Goal: Navigation & Orientation: Understand site structure

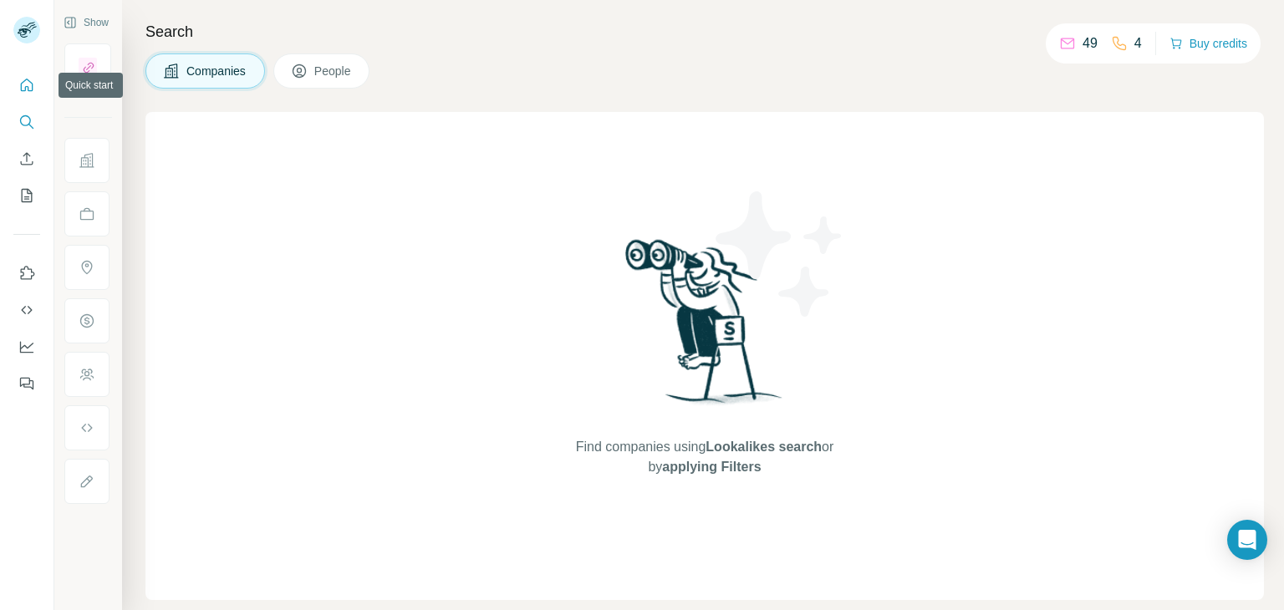
click at [25, 98] on button "Quick start" at bounding box center [26, 85] width 27 height 30
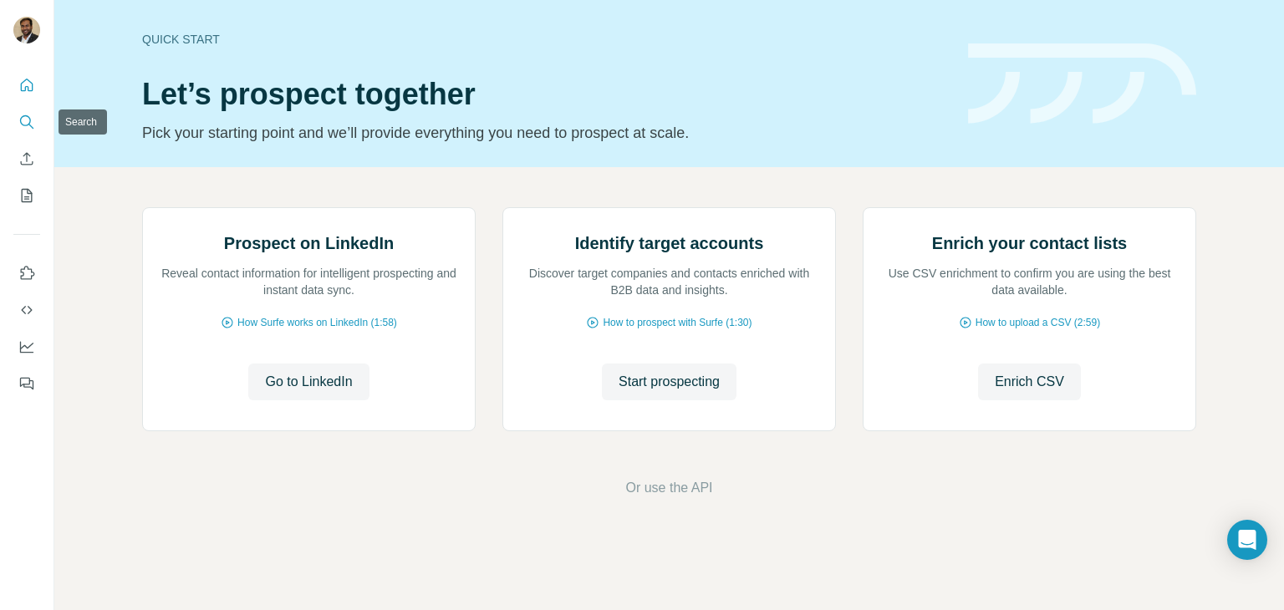
click at [23, 121] on icon "Search" at bounding box center [26, 122] width 17 height 17
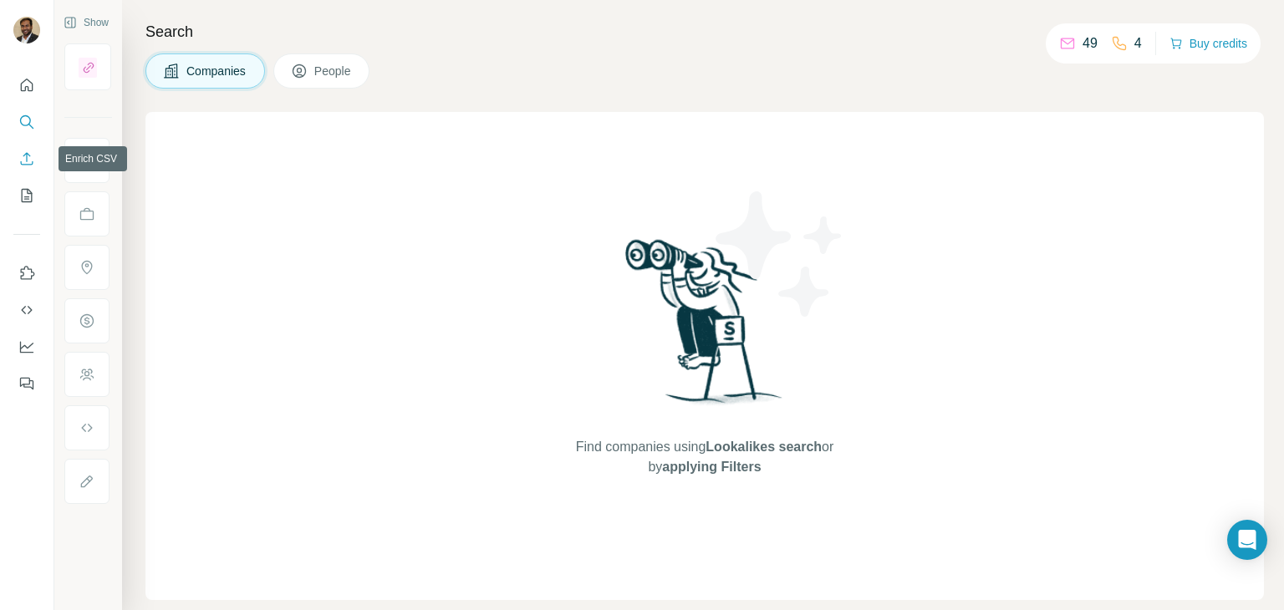
click at [25, 167] on button "Enrich CSV" at bounding box center [26, 159] width 27 height 30
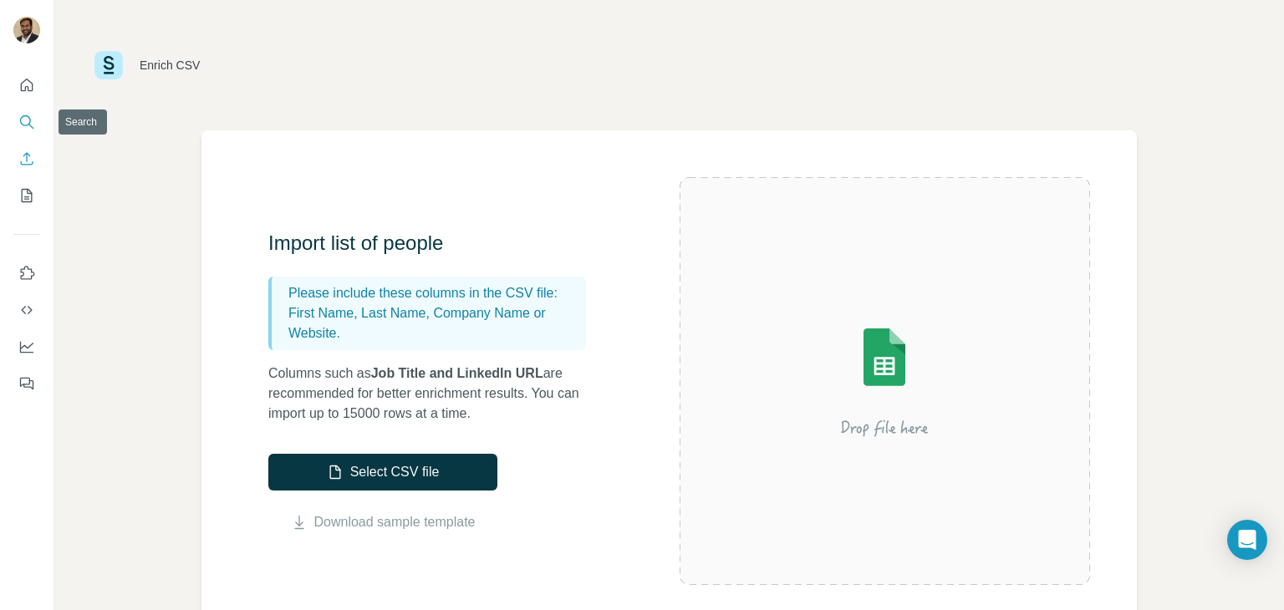
click at [23, 118] on icon "Search" at bounding box center [26, 122] width 17 height 17
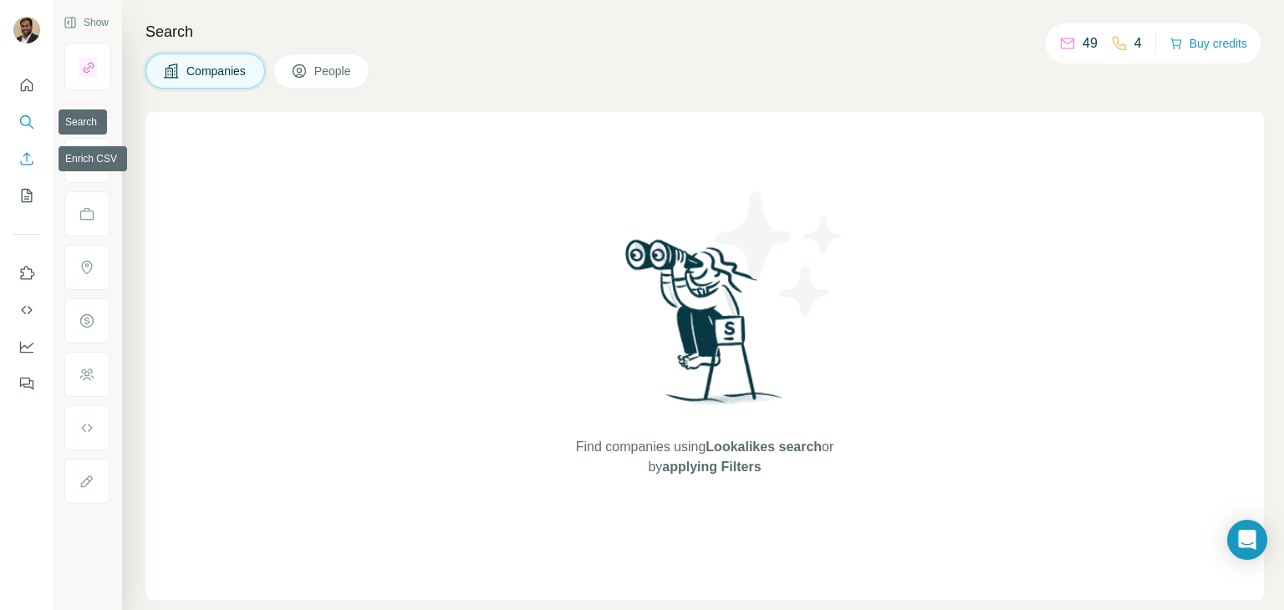
click at [23, 151] on icon "Enrich CSV" at bounding box center [26, 158] width 17 height 17
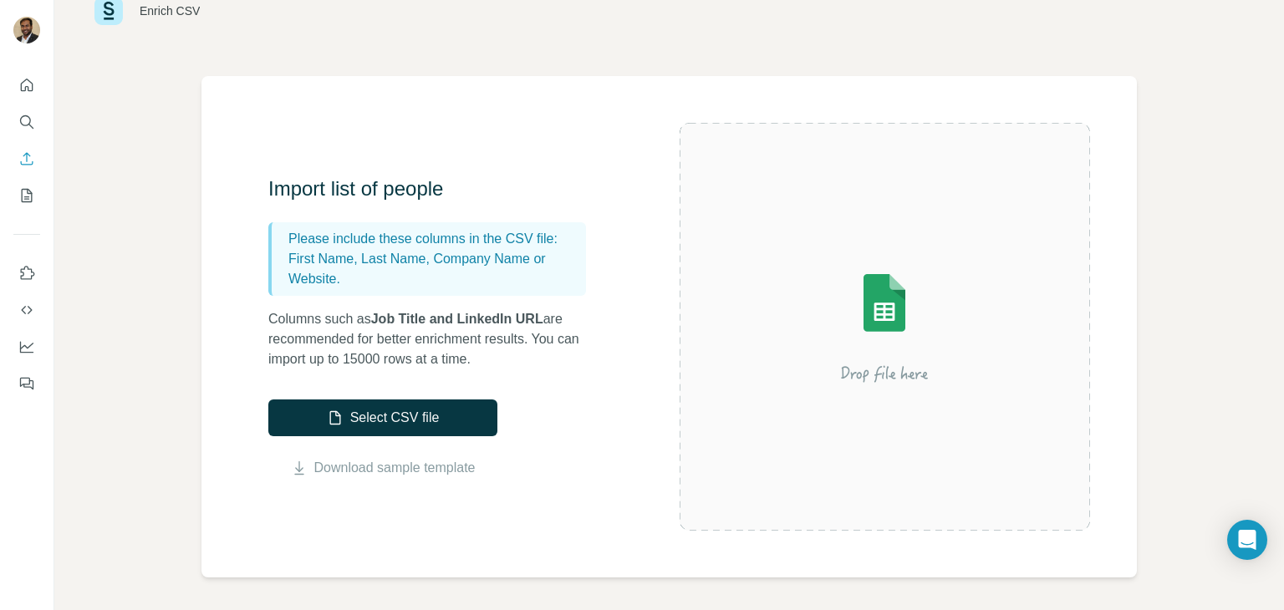
scroll to position [84, 0]
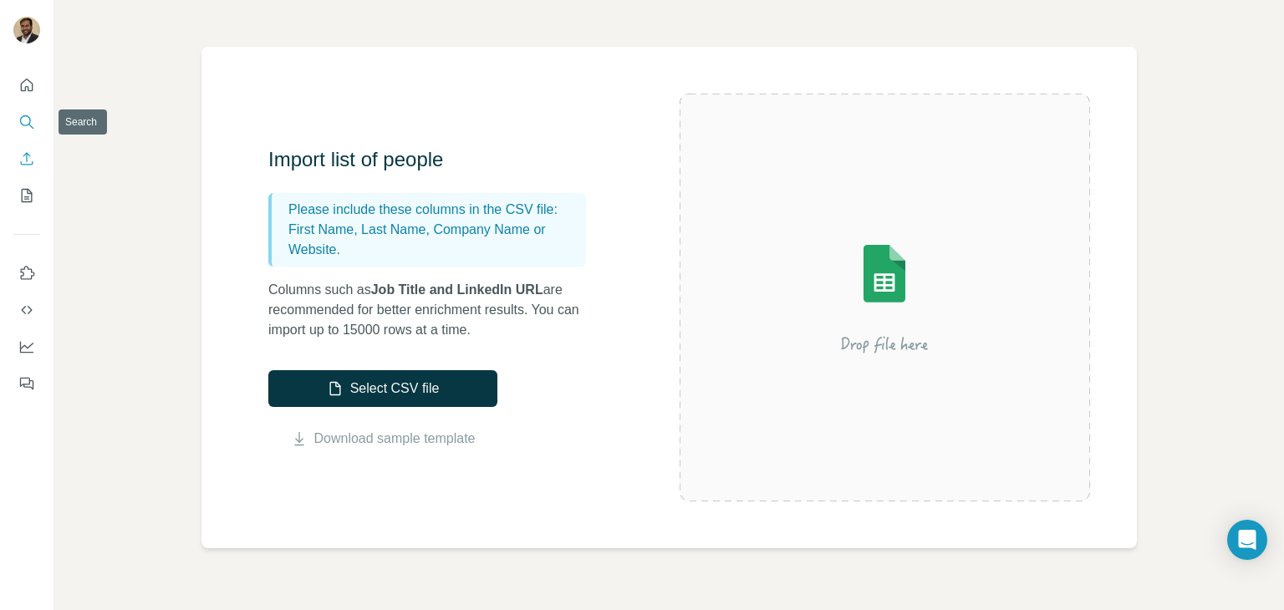
click at [24, 124] on icon "Search" at bounding box center [26, 122] width 17 height 17
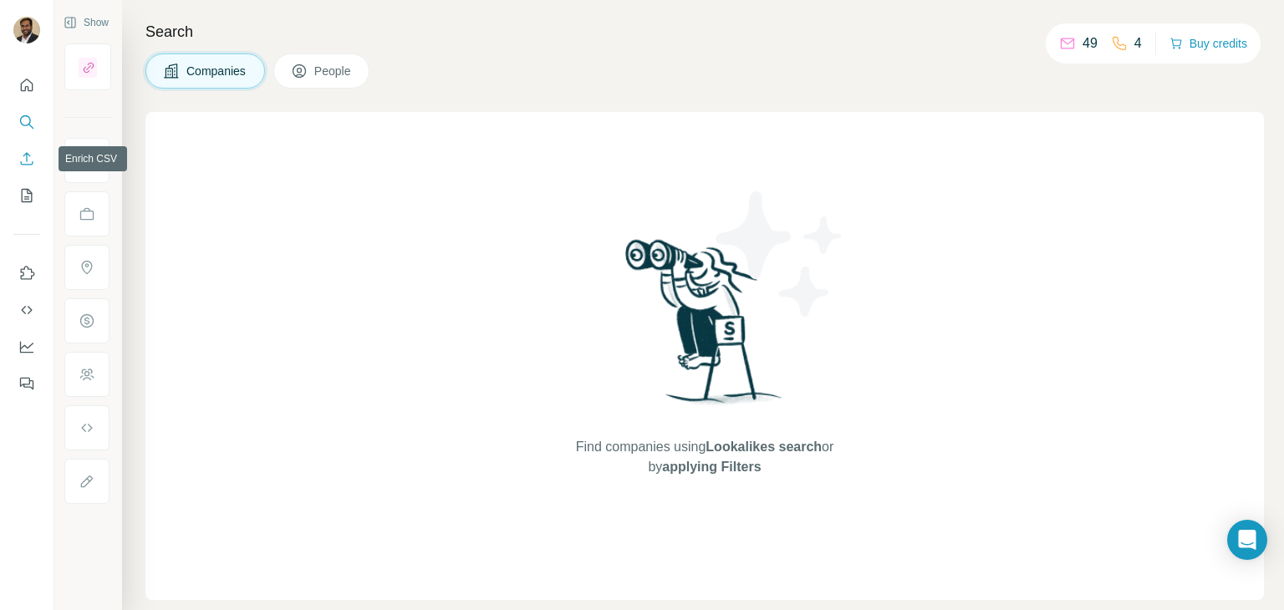
click at [28, 165] on icon "Enrich CSV" at bounding box center [26, 158] width 17 height 17
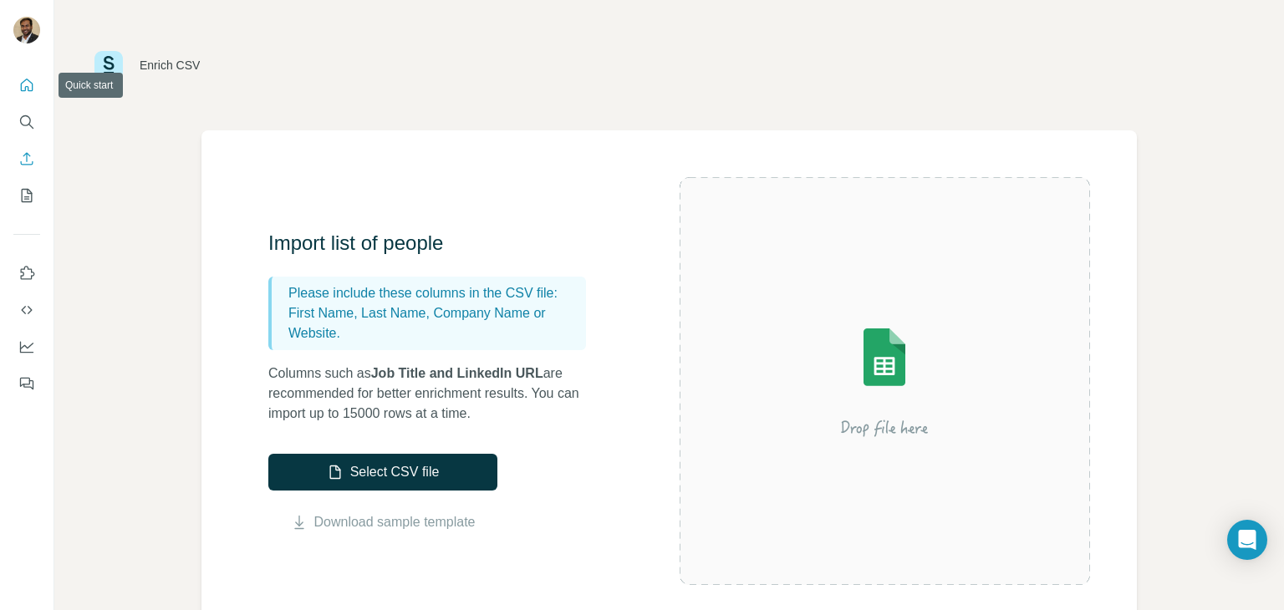
click at [24, 84] on icon "Quick start" at bounding box center [26, 85] width 17 height 17
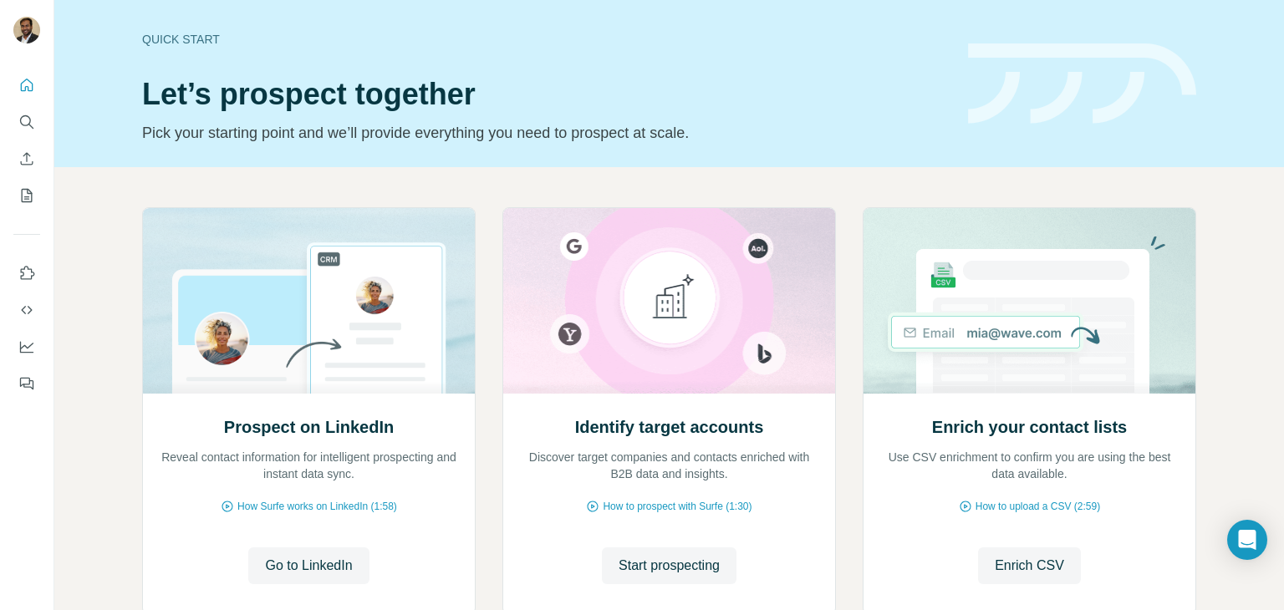
scroll to position [112, 0]
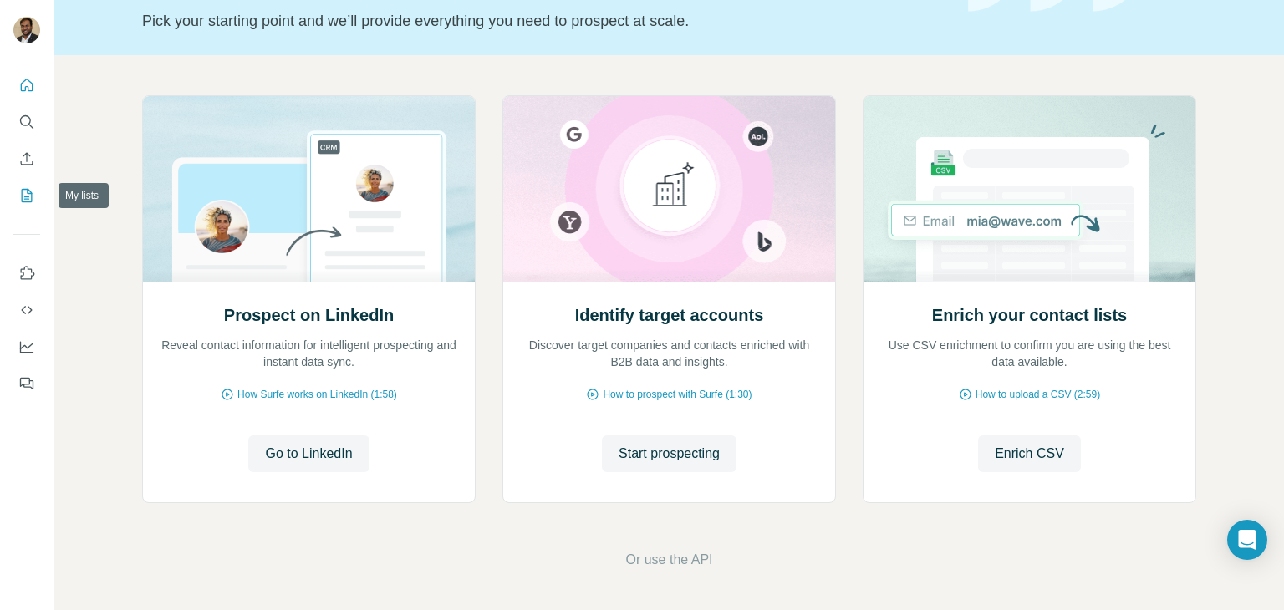
click at [24, 189] on icon "My lists" at bounding box center [27, 195] width 11 height 13
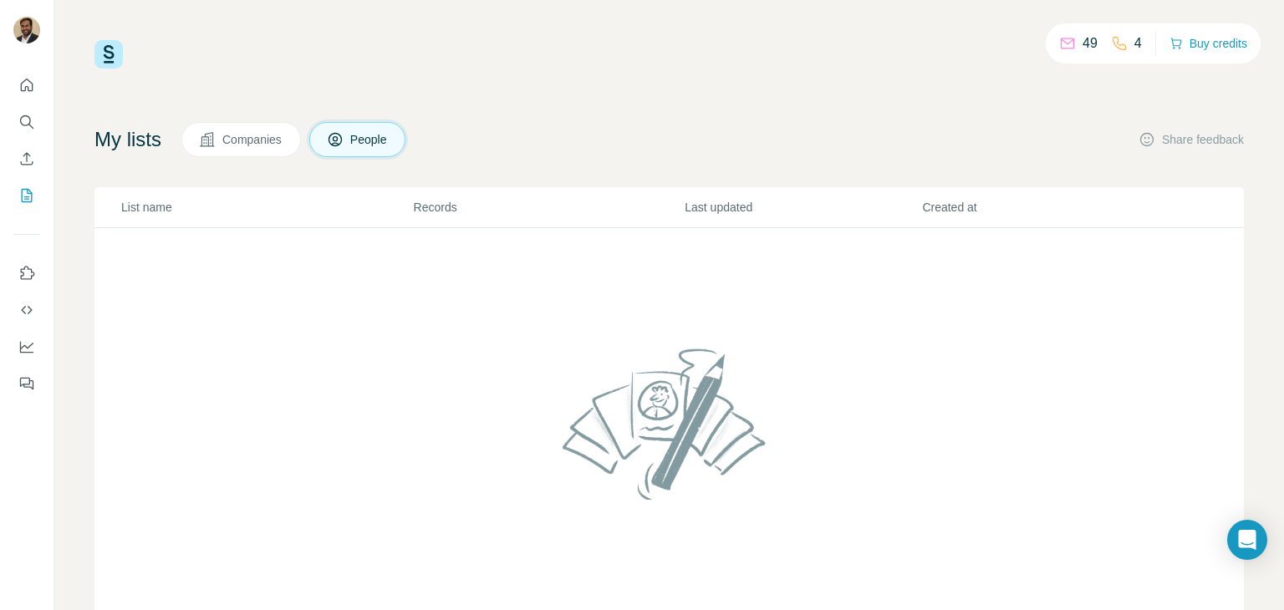
click at [252, 125] on button "Companies" at bounding box center [241, 139] width 120 height 35
click at [344, 146] on icon at bounding box center [335, 139] width 17 height 17
click at [31, 382] on icon "Feedback" at bounding box center [26, 383] width 17 height 17
click at [33, 345] on icon "Dashboard" at bounding box center [26, 346] width 17 height 17
click at [27, 79] on icon "Quick start" at bounding box center [27, 85] width 13 height 13
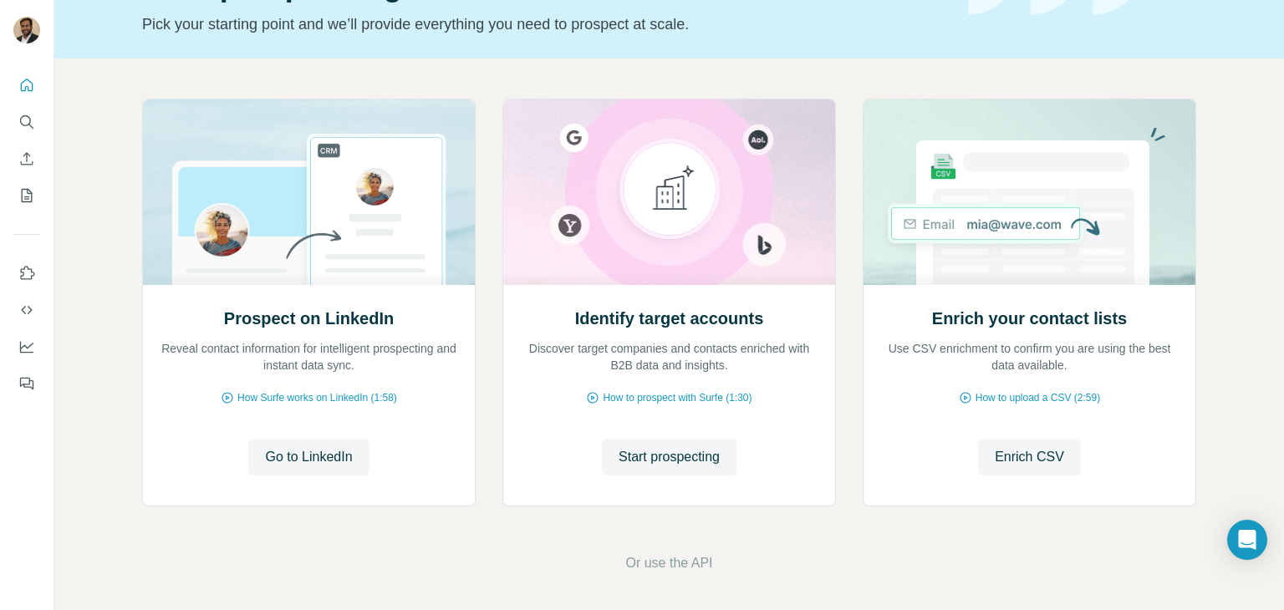
scroll to position [112, 0]
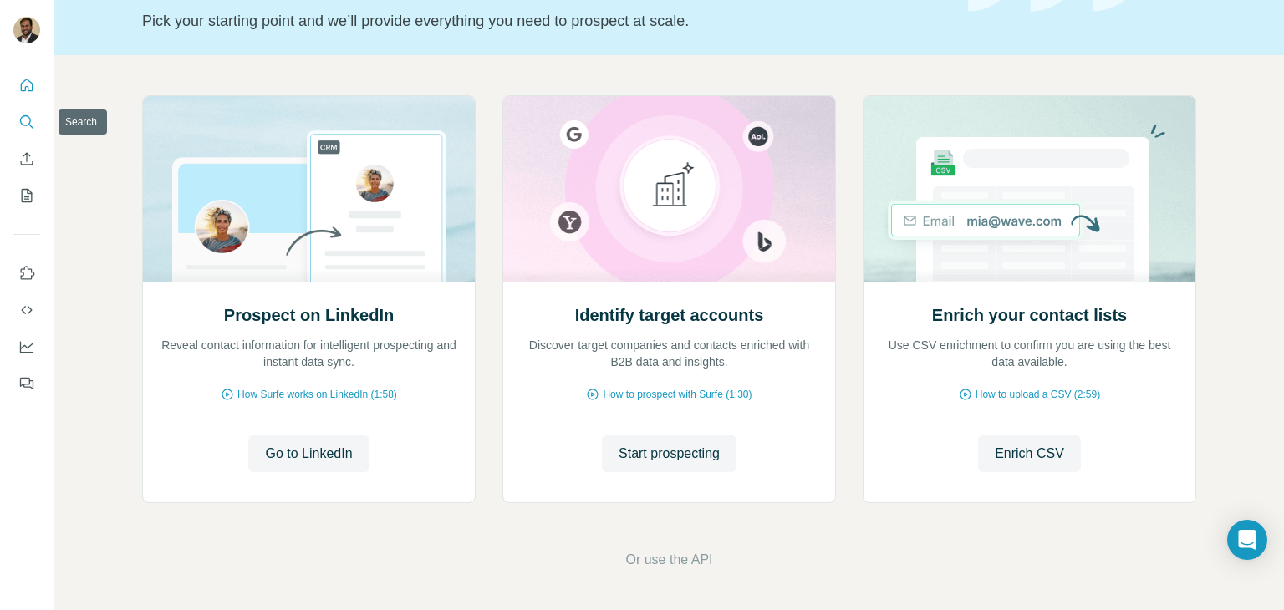
click at [20, 125] on icon "Search" at bounding box center [26, 122] width 17 height 17
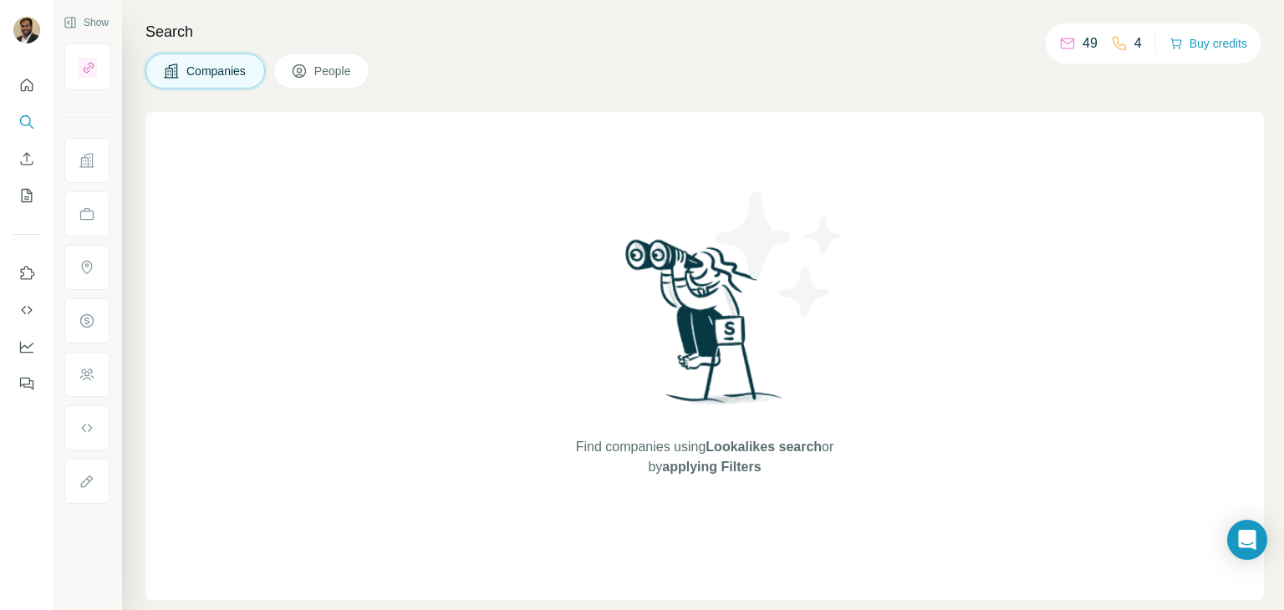
click at [309, 78] on button "People" at bounding box center [321, 70] width 97 height 35
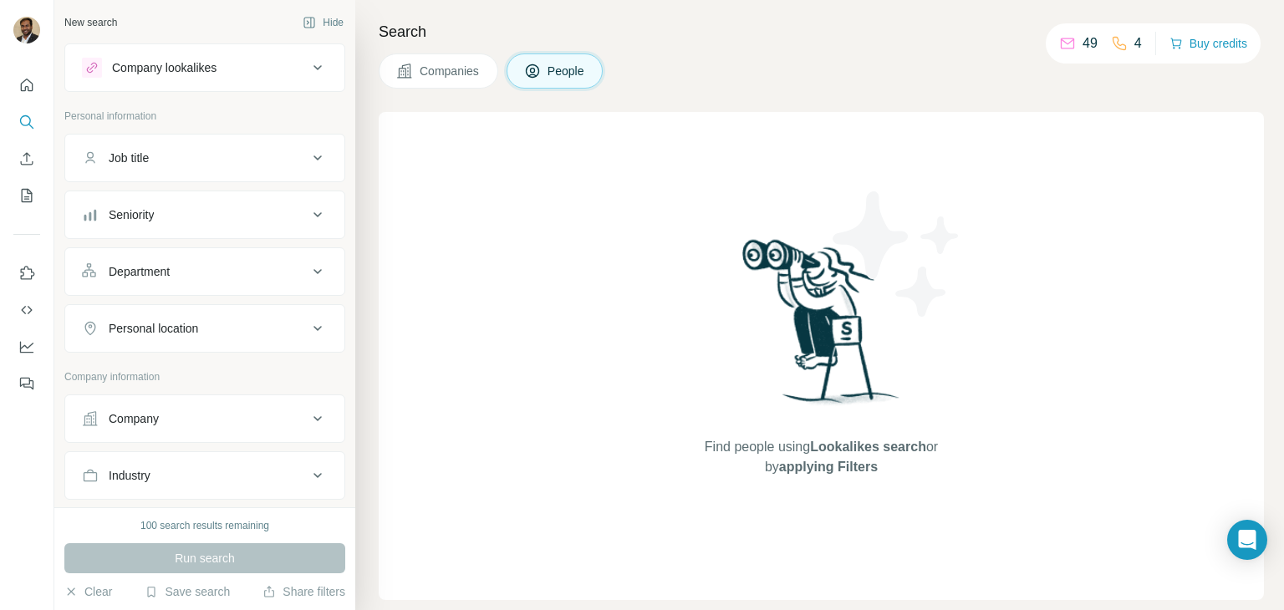
click at [212, 58] on div "Company lookalikes" at bounding box center [195, 68] width 226 height 20
